Goal: Find specific page/section: Find specific page/section

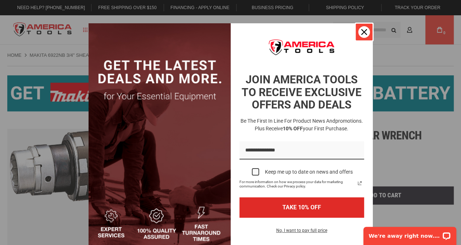
click at [358, 29] on div "Close" at bounding box center [364, 32] width 12 height 12
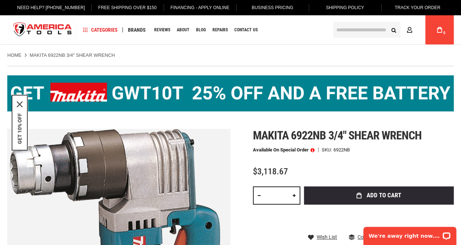
click at [399, 140] on span "Makita 6922nb 3/4" shear wrench" at bounding box center [337, 136] width 169 height 14
click at [401, 139] on span "Makita 6922nb 3/4" shear wrench" at bounding box center [337, 136] width 169 height 14
drag, startPoint x: 351, startPoint y: 134, endPoint x: 423, endPoint y: 131, distance: 71.6
click at [423, 131] on h1 "Makita 6922nb 3/4" shear wrench" at bounding box center [353, 135] width 201 height 13
copy span "shear wrench"
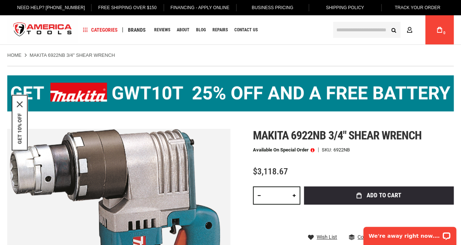
click at [369, 35] on input "text" at bounding box center [366, 30] width 67 height 16
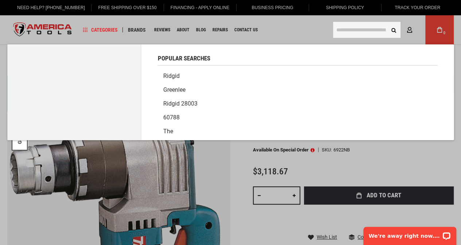
paste input "**********"
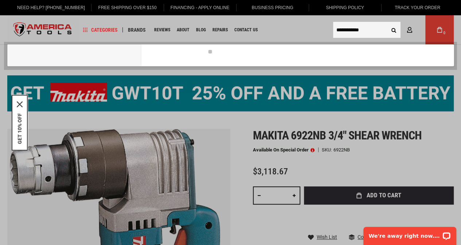
type input "**********"
click at [387, 23] on button "Search" at bounding box center [394, 30] width 14 height 14
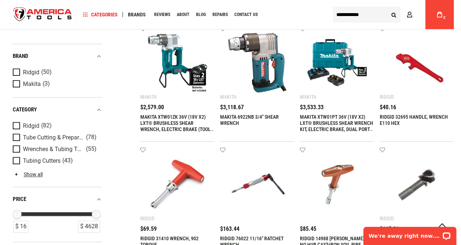
click at [50, 15] on img "store logo" at bounding box center [42, 14] width 71 height 27
